Goal: Task Accomplishment & Management: Use online tool/utility

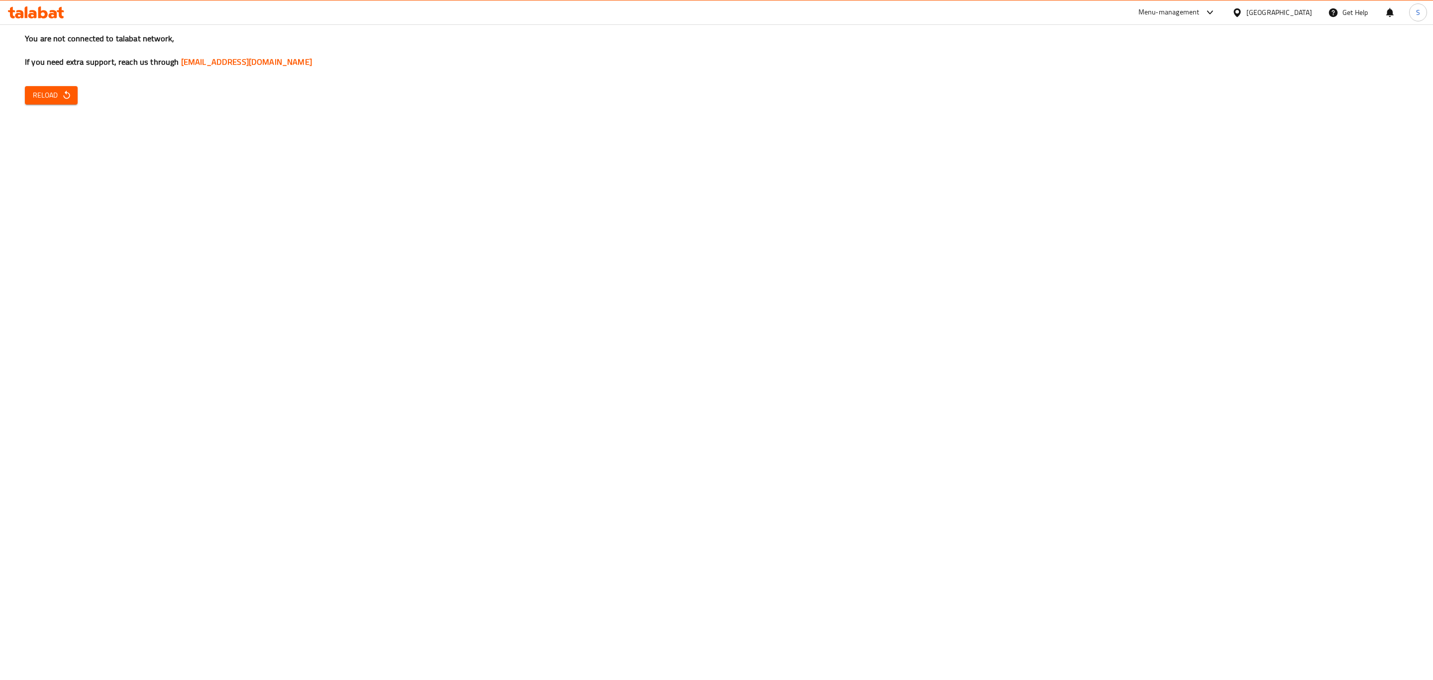
click at [65, 99] on icon "button" at bounding box center [67, 95] width 10 height 10
click at [55, 100] on span "Reload" at bounding box center [51, 95] width 37 height 12
